Goal: Check status: Check status

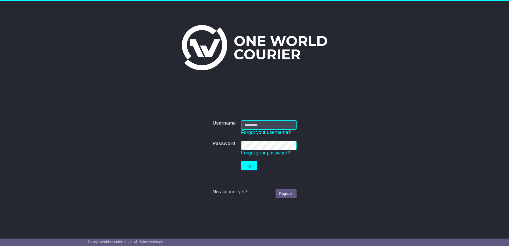
type input "**********"
click at [248, 164] on button "Login" at bounding box center [249, 165] width 16 height 9
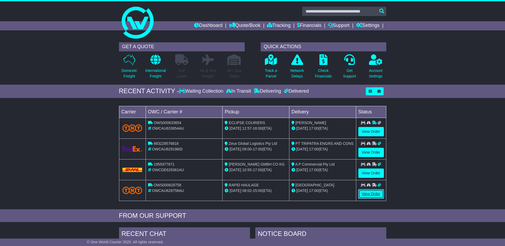
click at [374, 195] on link "View Order" at bounding box center [372, 193] width 26 height 9
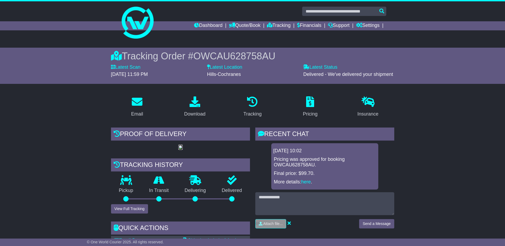
click at [183, 150] on img at bounding box center [180, 147] width 4 height 4
click at [205, 24] on link "Dashboard" at bounding box center [208, 25] width 29 height 9
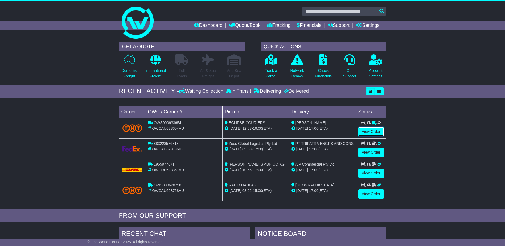
click at [366, 130] on link "View Order" at bounding box center [372, 131] width 26 height 9
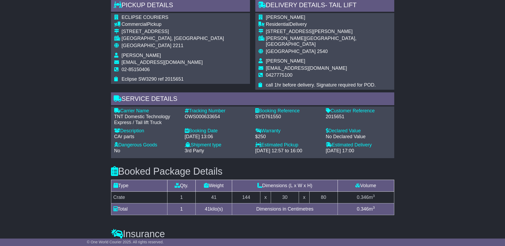
scroll to position [293, 0]
